Goal: Task Accomplishment & Management: Manage account settings

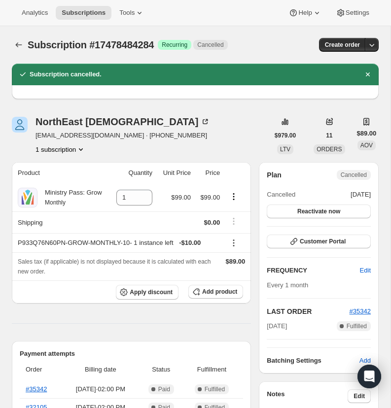
scroll to position [38, 0]
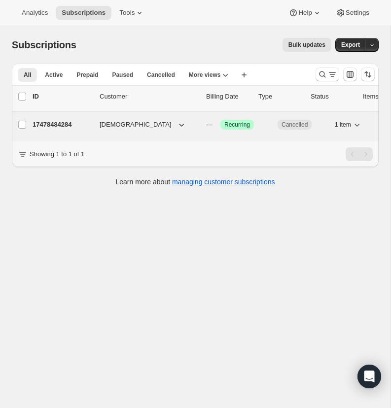
click at [55, 123] on p "17478484284" at bounding box center [62, 125] width 59 height 10
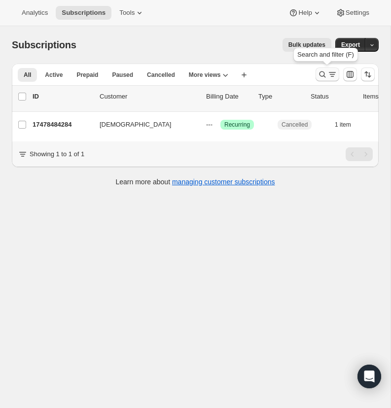
click at [320, 71] on icon "Search and filter results" at bounding box center [323, 75] width 10 height 10
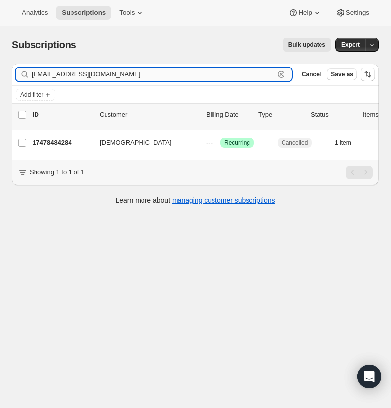
click at [281, 72] on icon "button" at bounding box center [281, 75] width 10 height 10
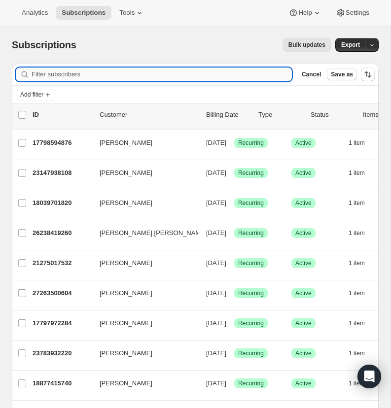
paste input "[PERSON_NAME][EMAIL_ADDRESS][PERSON_NAME][DOMAIN_NAME]"
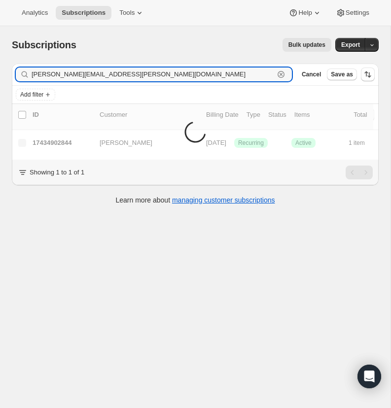
type input "[PERSON_NAME][EMAIL_ADDRESS][PERSON_NAME][DOMAIN_NAME]"
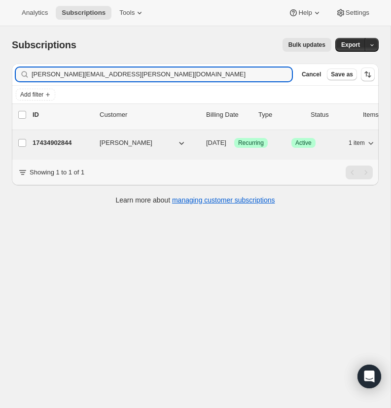
click at [48, 142] on p "17434902844" at bounding box center [62, 143] width 59 height 10
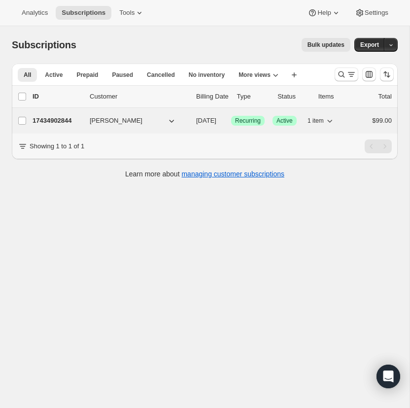
click at [55, 120] on p "17434902844" at bounding box center [57, 121] width 49 height 10
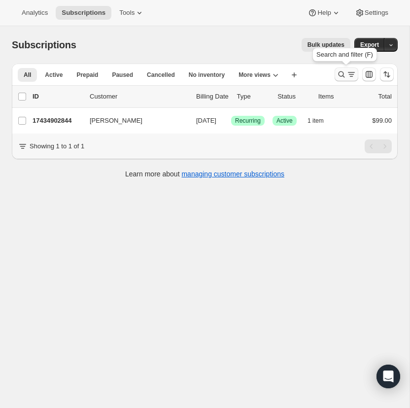
click at [341, 71] on icon "Search and filter results" at bounding box center [342, 74] width 6 height 6
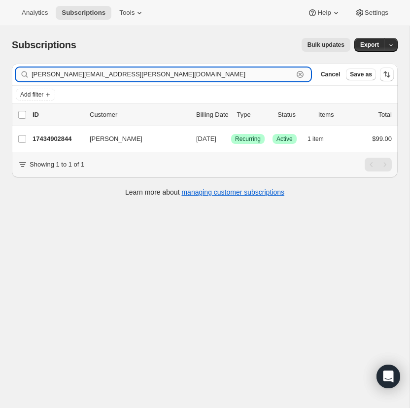
drag, startPoint x: 299, startPoint y: 72, endPoint x: 202, endPoint y: 77, distance: 97.7
click at [299, 72] on icon "button" at bounding box center [300, 75] width 10 height 10
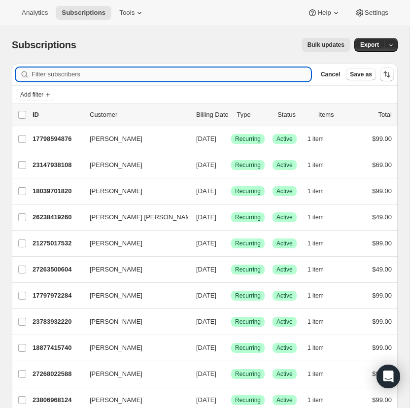
paste input "[EMAIL_ADDRESS][DOMAIN_NAME]"
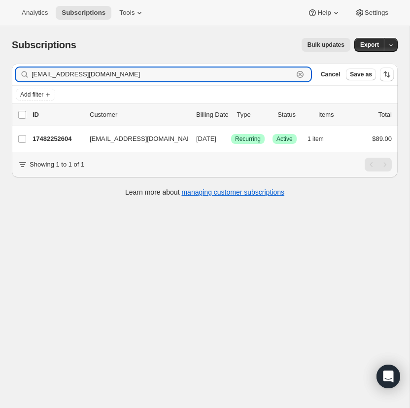
type input "[EMAIL_ADDRESS][DOMAIN_NAME]"
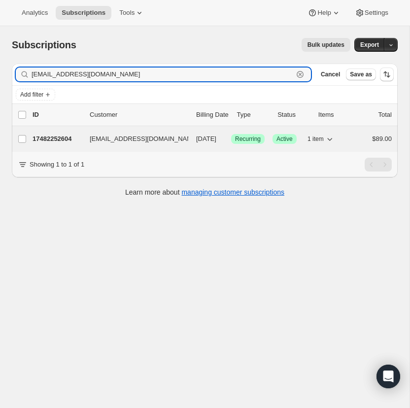
scroll to position [2, 0]
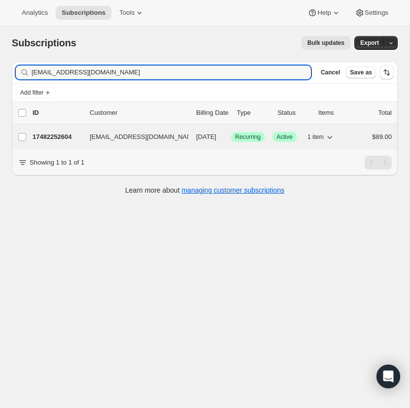
click at [49, 134] on p "17482252604" at bounding box center [57, 137] width 49 height 10
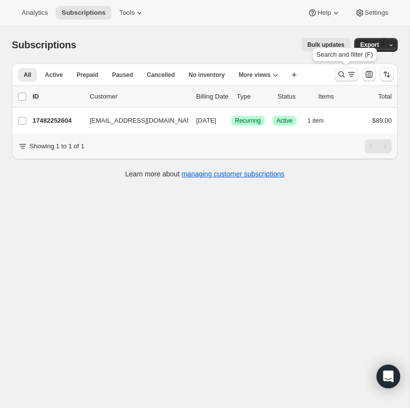
click at [341, 72] on icon "Search and filter results" at bounding box center [342, 75] width 10 height 10
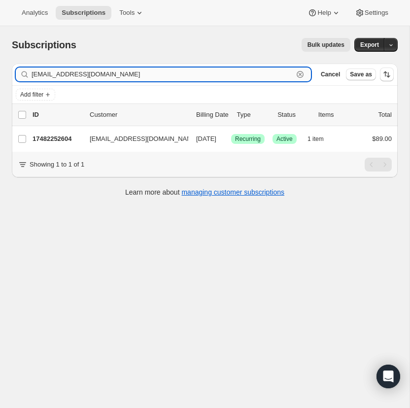
click at [298, 71] on icon "button" at bounding box center [300, 75] width 10 height 10
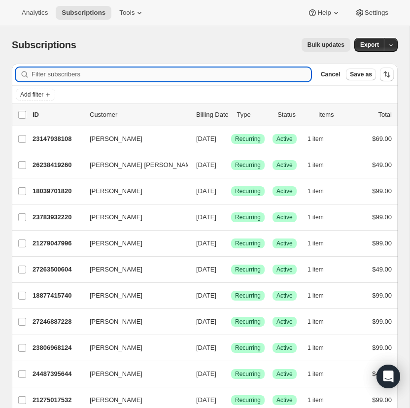
paste input "[EMAIL_ADDRESS][DOMAIN_NAME]"
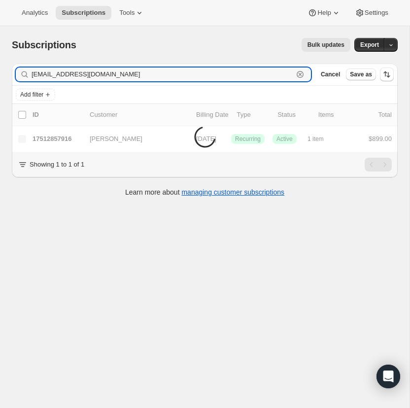
type input "[EMAIL_ADDRESS][DOMAIN_NAME]"
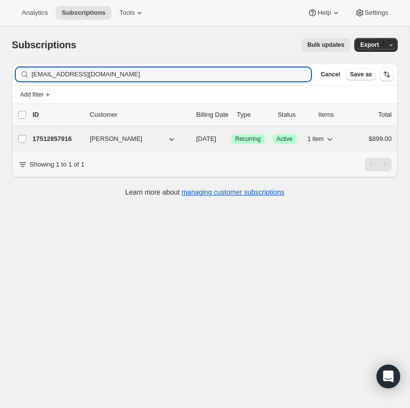
click at [55, 136] on p "17512857916" at bounding box center [57, 139] width 49 height 10
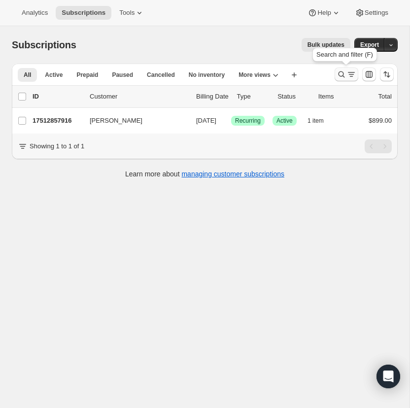
click at [340, 72] on icon "Search and filter results" at bounding box center [342, 75] width 10 height 10
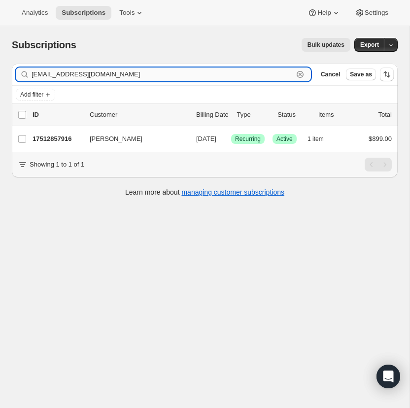
drag, startPoint x: 300, startPoint y: 73, endPoint x: 293, endPoint y: 74, distance: 6.4
click at [300, 73] on icon "button" at bounding box center [300, 75] width 10 height 10
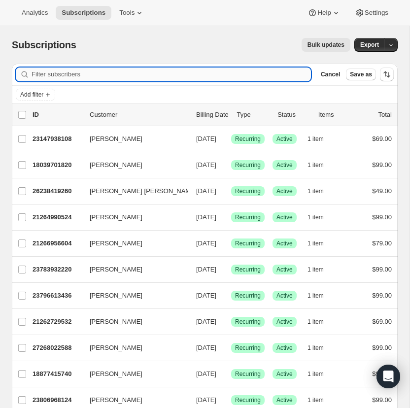
paste input "[PERSON_NAME][EMAIL_ADDRESS][PERSON_NAME][DOMAIN_NAME]"
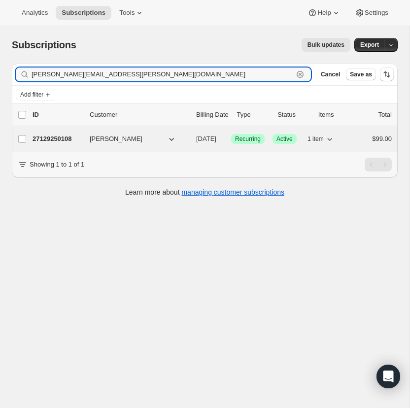
type input "[PERSON_NAME][EMAIL_ADDRESS][PERSON_NAME][DOMAIN_NAME]"
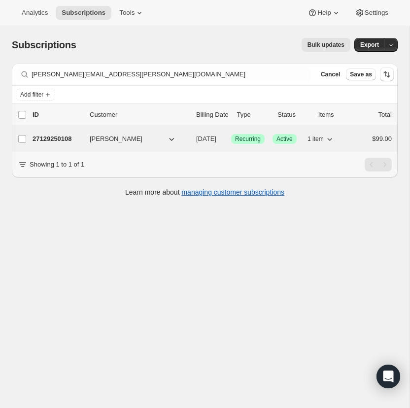
click at [57, 138] on p "27129250108" at bounding box center [57, 139] width 49 height 10
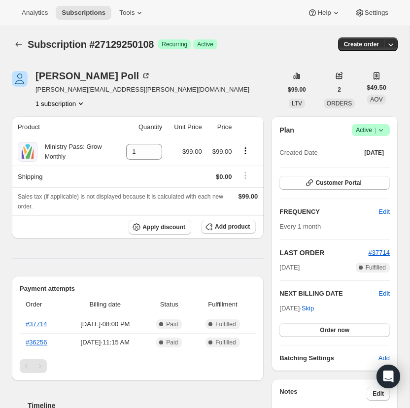
scroll to position [1, 0]
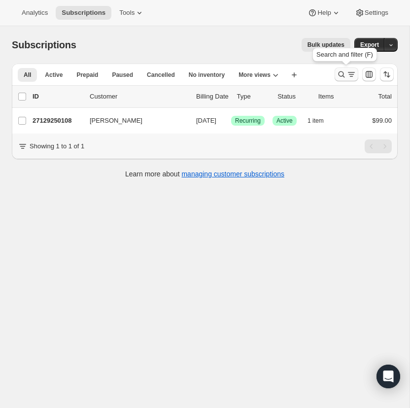
click at [345, 73] on icon "Search and filter results" at bounding box center [342, 75] width 10 height 10
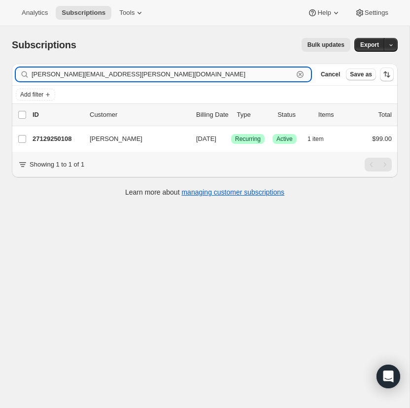
drag, startPoint x: 301, startPoint y: 72, endPoint x: 295, endPoint y: 73, distance: 5.5
click at [301, 72] on icon "button" at bounding box center [300, 75] width 10 height 10
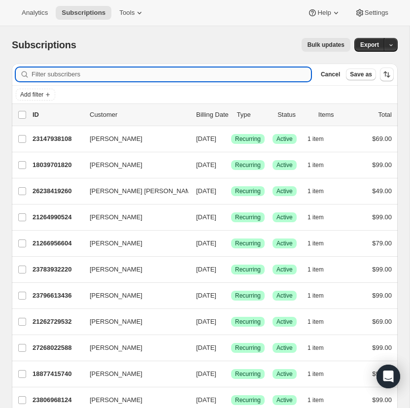
paste input "[EMAIL_ADDRESS][DOMAIN_NAME]"
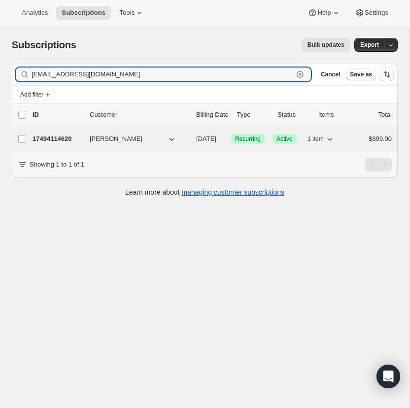
type input "[EMAIL_ADDRESS][DOMAIN_NAME]"
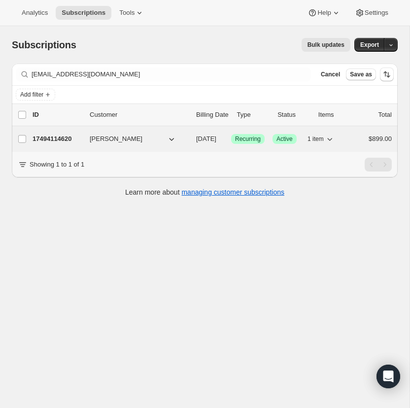
click at [57, 137] on p "17494114620" at bounding box center [57, 139] width 49 height 10
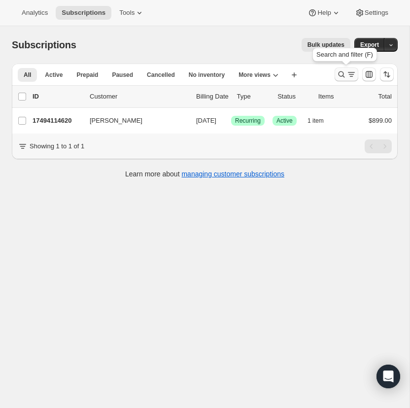
click at [339, 71] on icon "Search and filter results" at bounding box center [342, 75] width 10 height 10
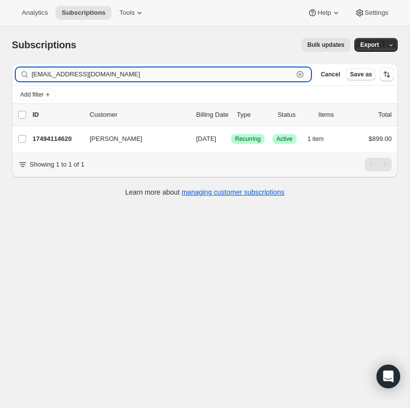
drag, startPoint x: 299, startPoint y: 73, endPoint x: 150, endPoint y: 72, distance: 148.9
click at [299, 73] on icon "button" at bounding box center [300, 75] width 10 height 10
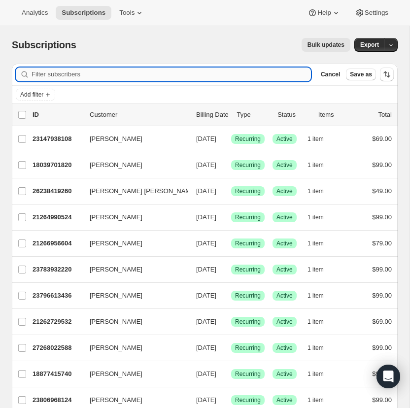
paste input "[PERSON_NAME][EMAIL_ADDRESS][PERSON_NAME][DOMAIN_NAME]"
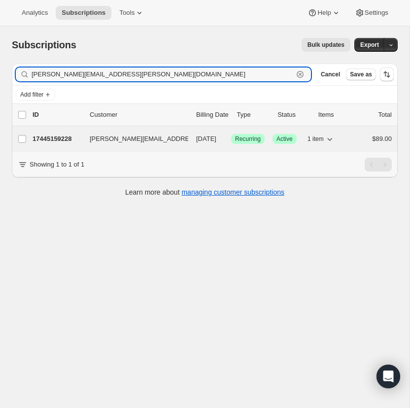
type input "[PERSON_NAME][EMAIL_ADDRESS][PERSON_NAME][DOMAIN_NAME]"
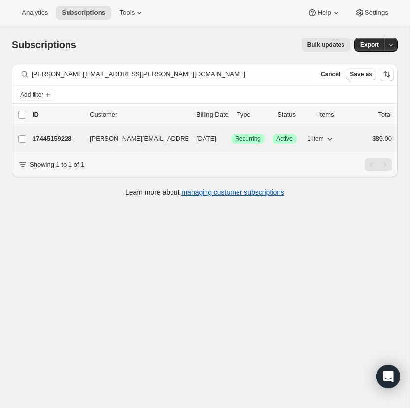
click at [49, 139] on p "17445159228" at bounding box center [57, 139] width 49 height 10
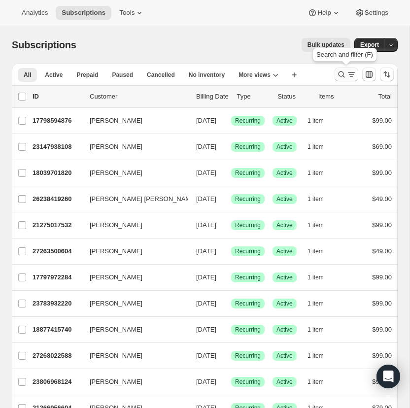
click at [339, 72] on icon "Search and filter results" at bounding box center [342, 75] width 10 height 10
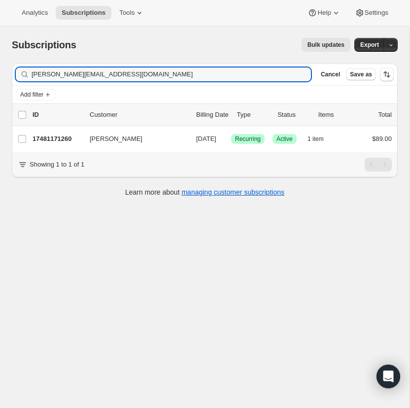
type input "tim@pointviewbaptist.org"
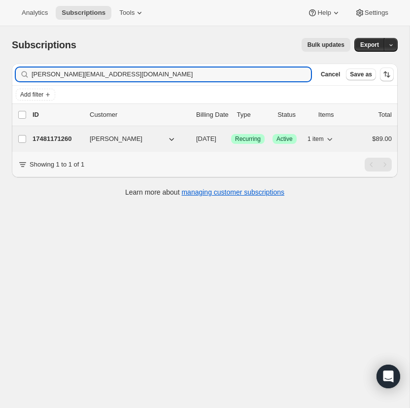
click at [59, 136] on p "17481171260" at bounding box center [57, 139] width 49 height 10
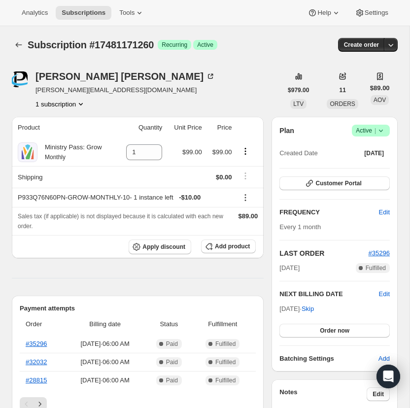
click at [379, 128] on icon at bounding box center [381, 131] width 10 height 10
click at [368, 166] on span "Cancel subscription" at bounding box center [368, 166] width 56 height 7
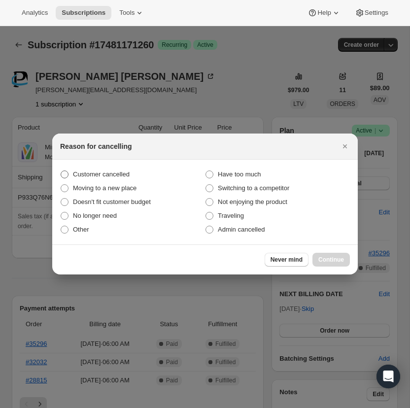
click at [65, 173] on span ":r17:" at bounding box center [65, 175] width 8 height 8
click at [61, 171] on input "Customer cancelled" at bounding box center [61, 171] width 0 height 0
radio input "true"
click at [332, 258] on span "Continue" at bounding box center [332, 260] width 26 height 8
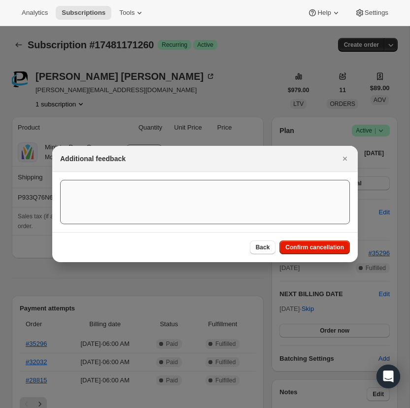
click at [321, 246] on span "Confirm cancellation" at bounding box center [314, 248] width 59 height 8
